Goal: Task Accomplishment & Management: Manage account settings

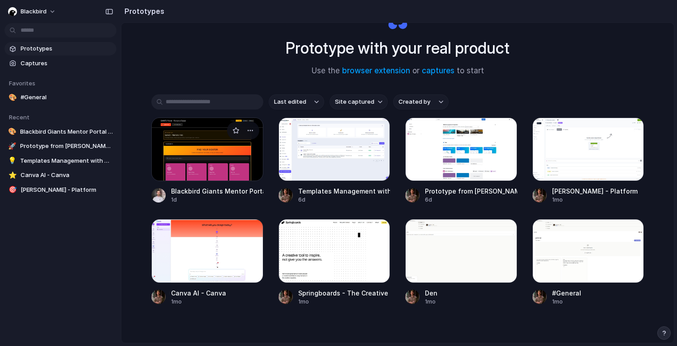
scroll to position [49, 0]
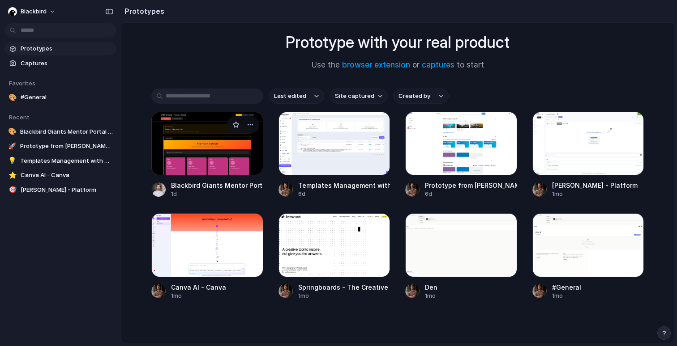
click at [200, 137] on div at bounding box center [207, 144] width 112 height 64
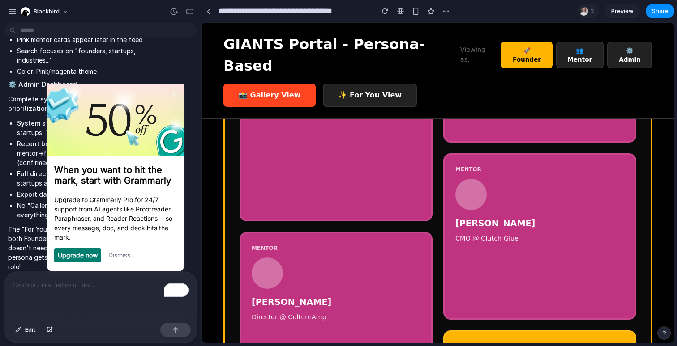
scroll to position [649, 0]
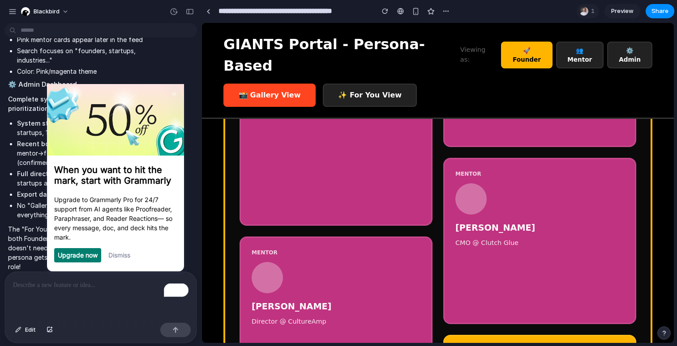
click at [118, 259] on link "Dismiss" at bounding box center [119, 255] width 22 height 8
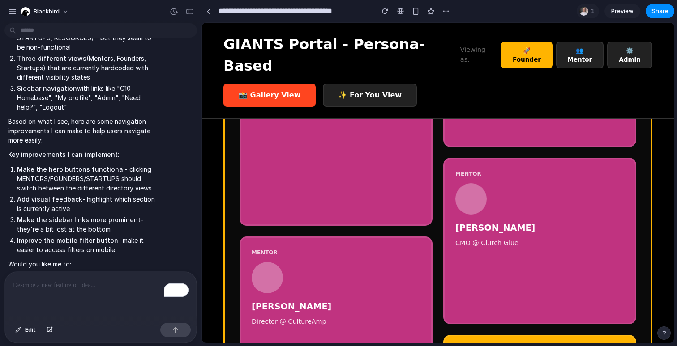
scroll to position [0, 0]
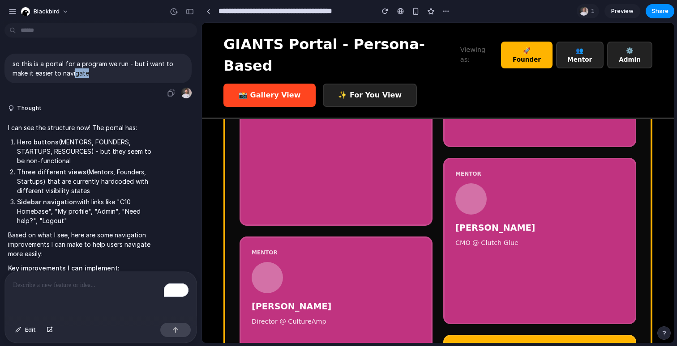
drag, startPoint x: 100, startPoint y: 72, endPoint x: 76, endPoint y: 69, distance: 24.9
click at [76, 69] on p "so this is a portal for a program we run - but i want to make it easier to navi…" at bounding box center [98, 68] width 171 height 19
drag, startPoint x: 54, startPoint y: 64, endPoint x: 78, endPoint y: 71, distance: 25.5
click at [78, 71] on p "so this is a portal for a program we run - but i want to make it easier to navi…" at bounding box center [98, 68] width 171 height 19
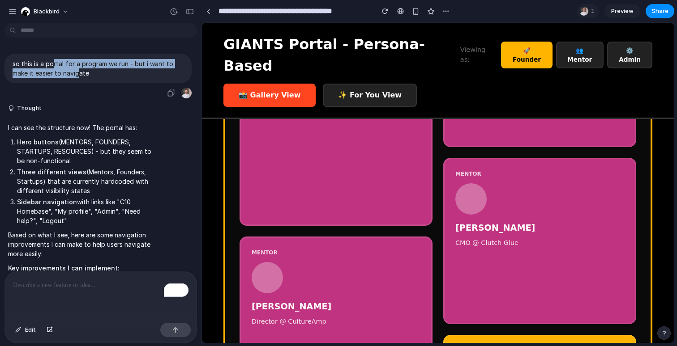
click at [78, 71] on p "so this is a portal for a program we run - but i want to make it easier to navi…" at bounding box center [98, 68] width 171 height 19
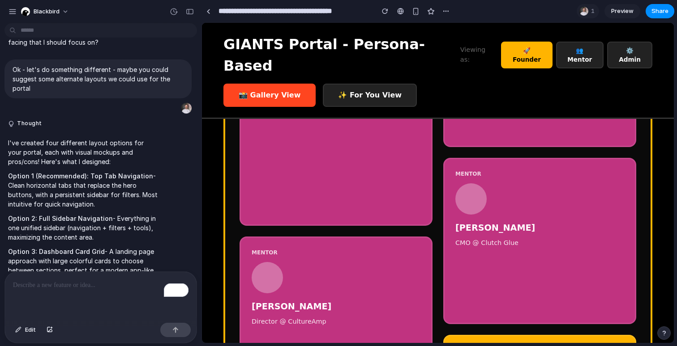
scroll to position [445, 0]
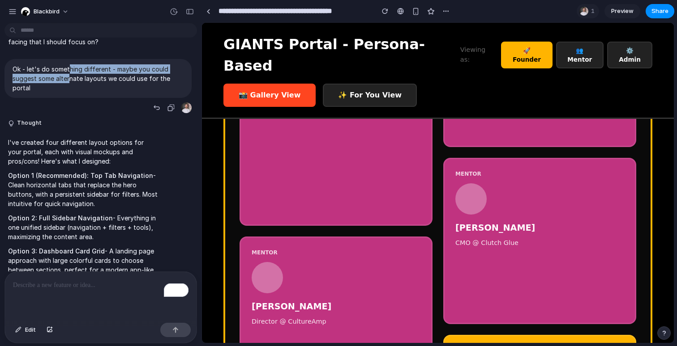
drag, startPoint x: 68, startPoint y: 69, endPoint x: 71, endPoint y: 77, distance: 8.5
click at [71, 77] on p "Ok - let's do something different - maybe you could suggest some alternate layo…" at bounding box center [98, 78] width 171 height 28
drag, startPoint x: 71, startPoint y: 81, endPoint x: 59, endPoint y: 73, distance: 13.9
click at [59, 73] on p "Ok - let's do something different - maybe you could suggest some alternate layo…" at bounding box center [98, 78] width 171 height 28
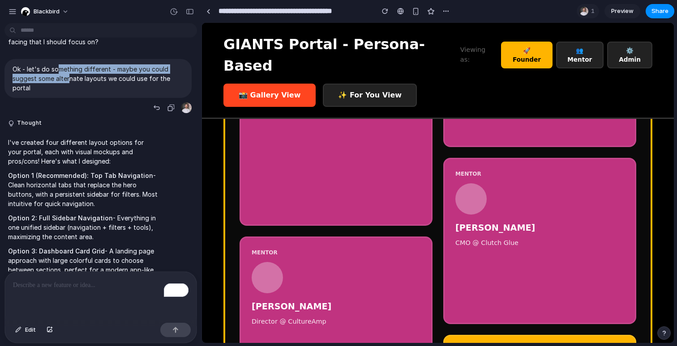
click at [59, 73] on p "Ok - let's do something different - maybe you could suggest some alternate layo…" at bounding box center [98, 78] width 171 height 28
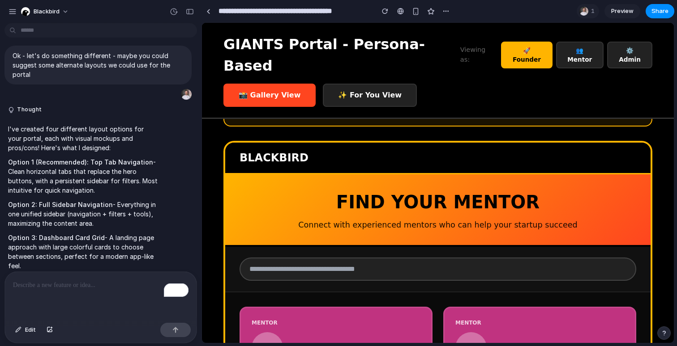
scroll to position [0, 0]
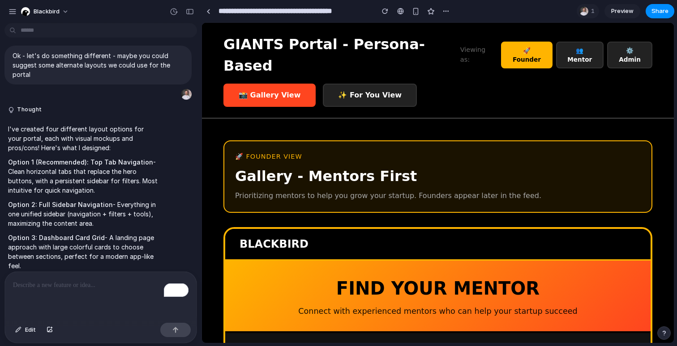
click at [349, 84] on button "✨ For You View" at bounding box center [370, 95] width 94 height 23
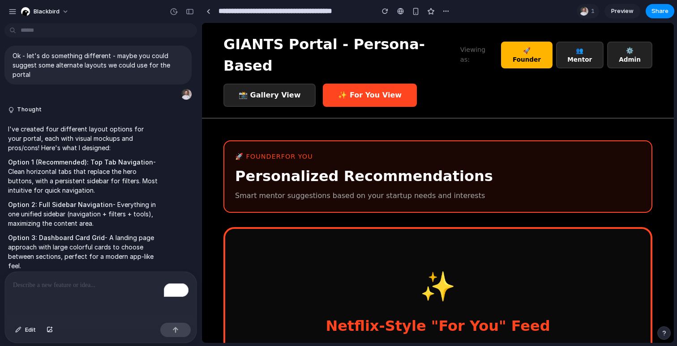
click at [292, 84] on button "📸 Gallery View" at bounding box center [269, 95] width 92 height 23
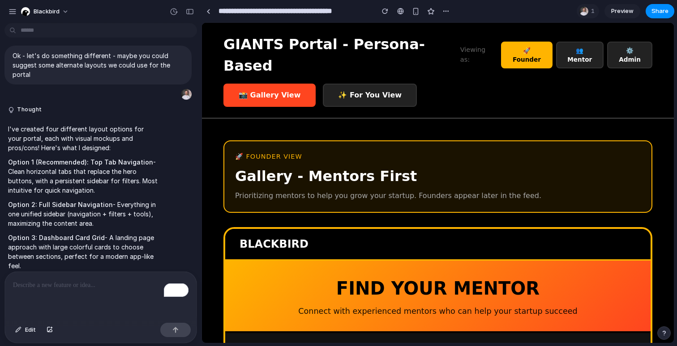
click at [585, 49] on button "👥 Mentor" at bounding box center [580, 55] width 48 height 27
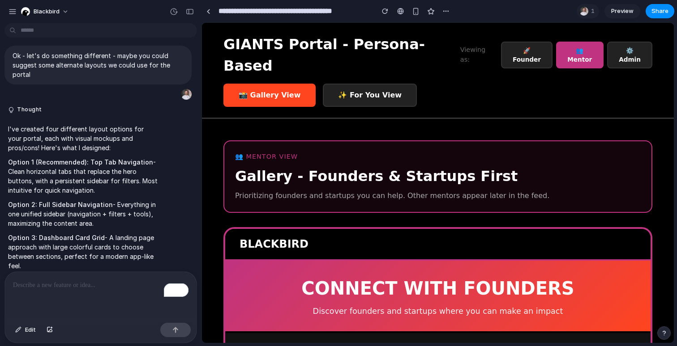
click at [535, 42] on button "🚀 Founder" at bounding box center [526, 55] width 51 height 27
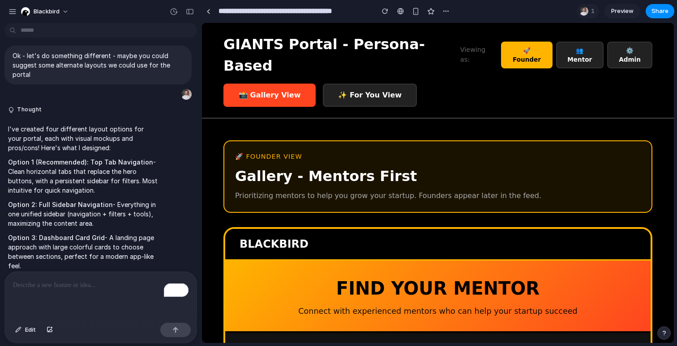
click at [628, 42] on button "⚙️ Admin" at bounding box center [629, 55] width 45 height 27
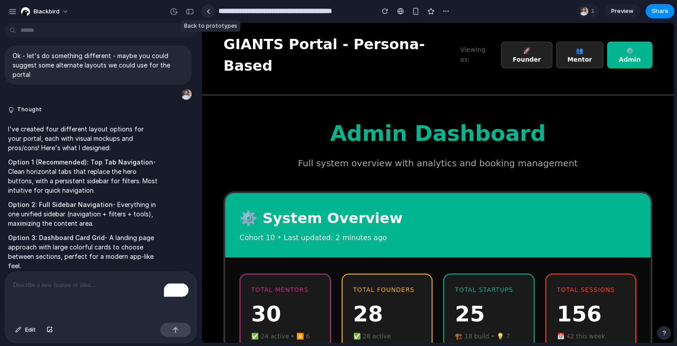
click at [210, 13] on link at bounding box center [207, 10] width 13 height 13
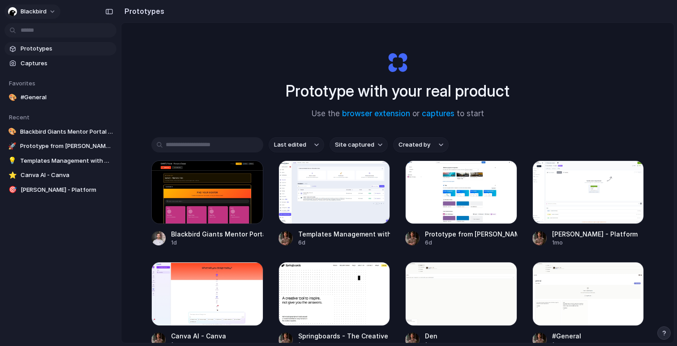
click at [36, 7] on span "blackbird" at bounding box center [34, 11] width 26 height 9
click at [37, 44] on span "Invite members" at bounding box center [42, 46] width 43 height 9
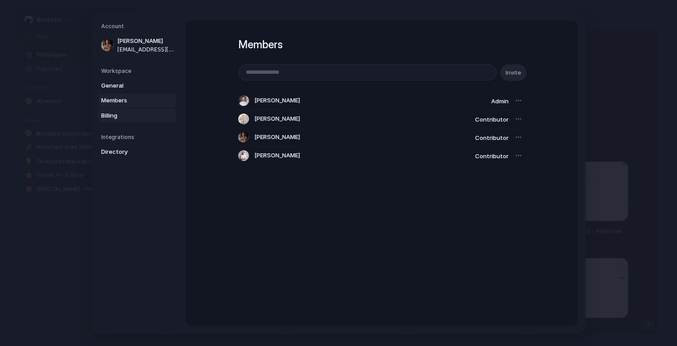
click at [128, 113] on span "Billing" at bounding box center [129, 115] width 57 height 9
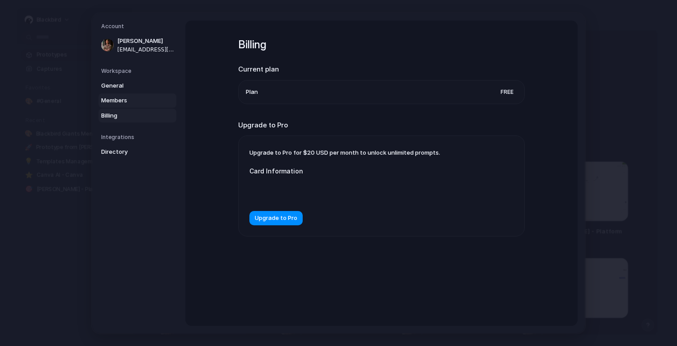
click at [128, 98] on span "Members" at bounding box center [129, 100] width 57 height 9
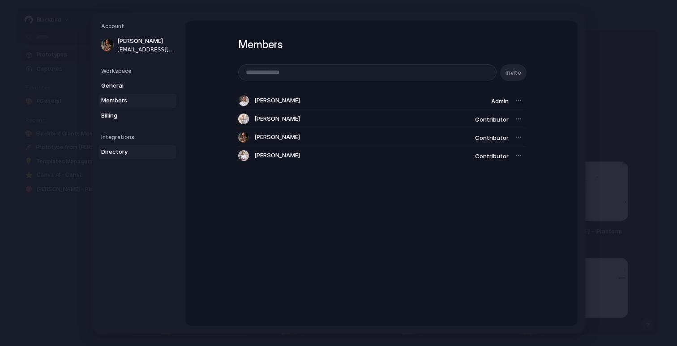
click at [123, 146] on link "Directory" at bounding box center [137, 152] width 78 height 14
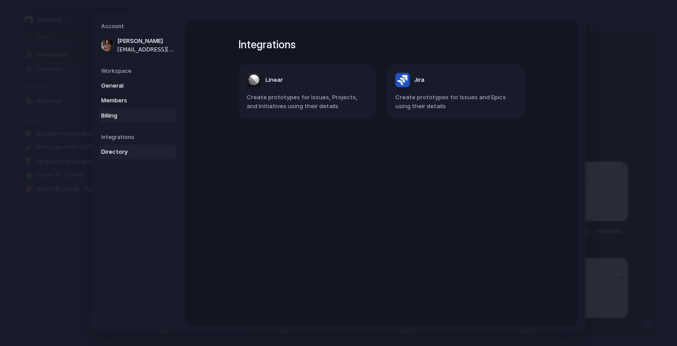
click at [123, 119] on span "Billing" at bounding box center [129, 115] width 57 height 9
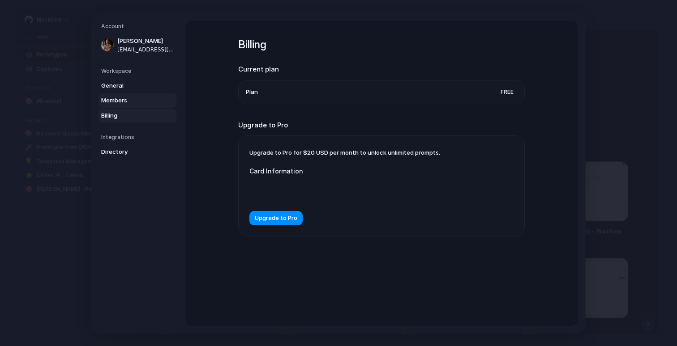
click at [125, 103] on span "Members" at bounding box center [129, 100] width 57 height 9
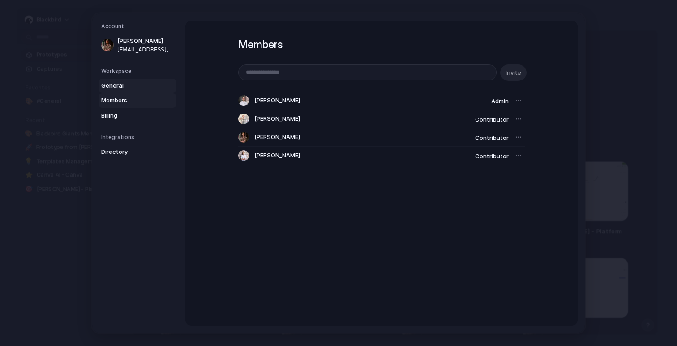
click at [127, 84] on span "General" at bounding box center [129, 85] width 57 height 9
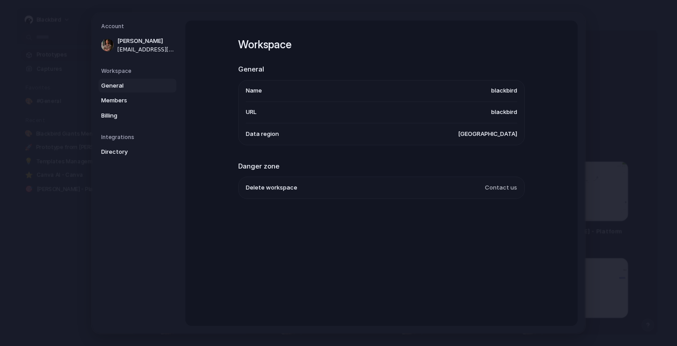
click at [481, 130] on span "[GEOGRAPHIC_DATA]" at bounding box center [487, 133] width 59 height 9
click at [480, 132] on span "[GEOGRAPHIC_DATA]" at bounding box center [487, 133] width 59 height 9
